Goal: Task Accomplishment & Management: Manage account settings

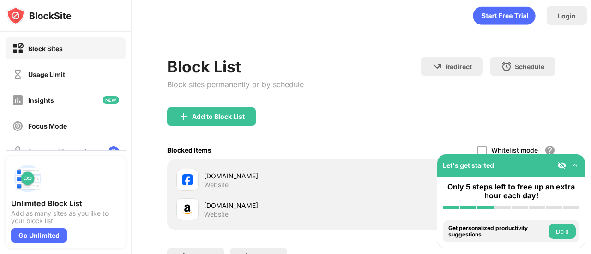
scroll to position [80, 0]
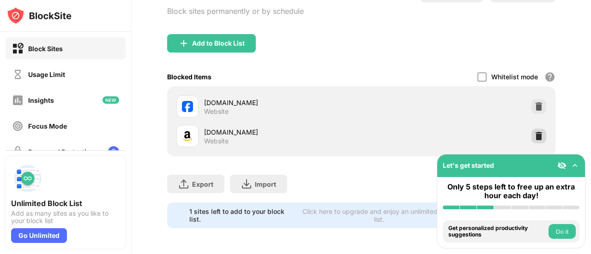
click at [534, 132] on img at bounding box center [538, 136] width 9 height 9
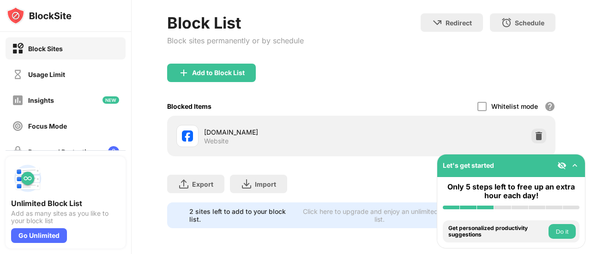
scroll to position [51, 0]
